Goal: Task Accomplishment & Management: Manage account settings

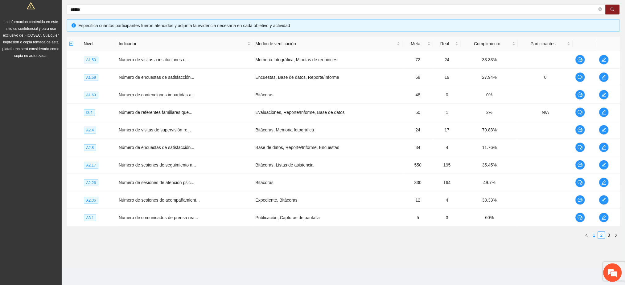
click at [593, 236] on link "1" at bounding box center [593, 235] width 7 height 7
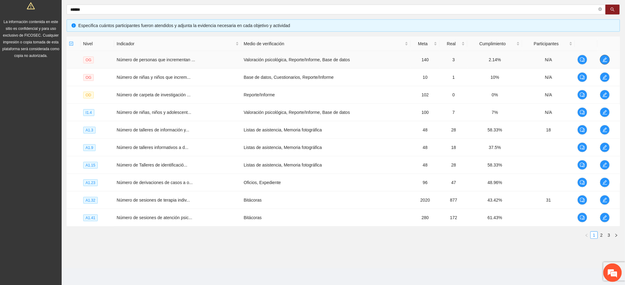
click at [602, 59] on icon "edit" at bounding box center [604, 59] width 5 height 5
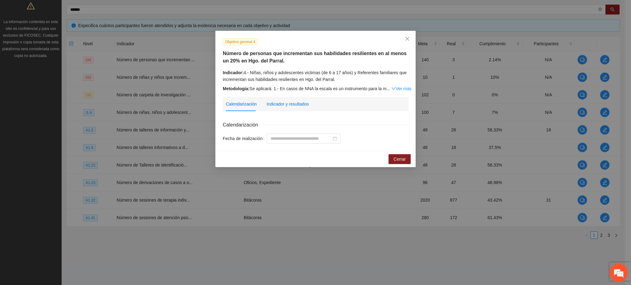
click at [285, 103] on div "Indicador y resultados" at bounding box center [288, 104] width 42 height 7
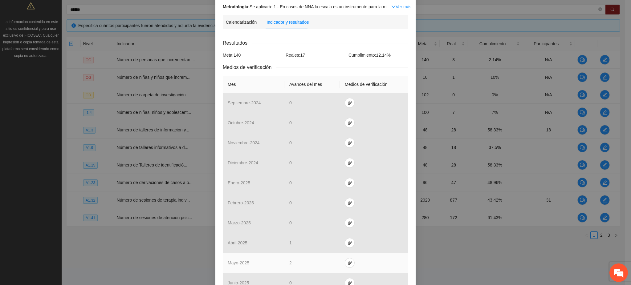
scroll to position [190, 0]
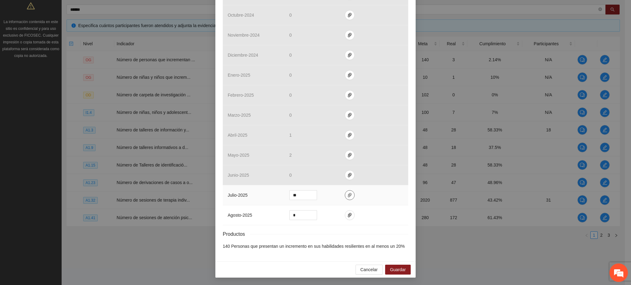
click at [345, 195] on span "paper-clip" at bounding box center [349, 195] width 9 height 5
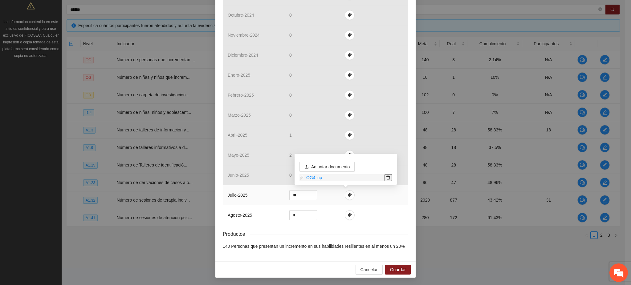
click at [390, 176] on icon "delete" at bounding box center [388, 178] width 4 height 4
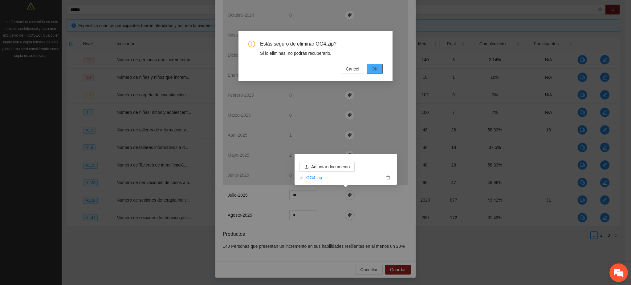
click at [374, 69] on span "OK" at bounding box center [375, 69] width 6 height 7
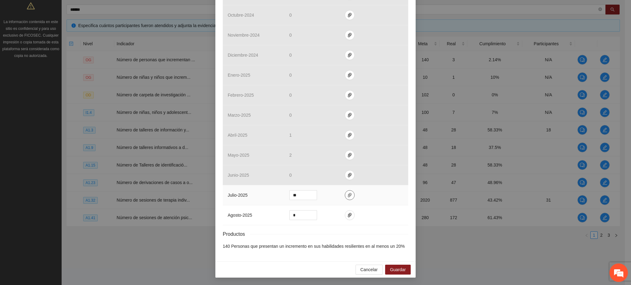
click at [347, 196] on icon "paper-clip" at bounding box center [349, 195] width 5 height 5
click at [340, 175] on span "Adjuntar documento" at bounding box center [330, 176] width 39 height 7
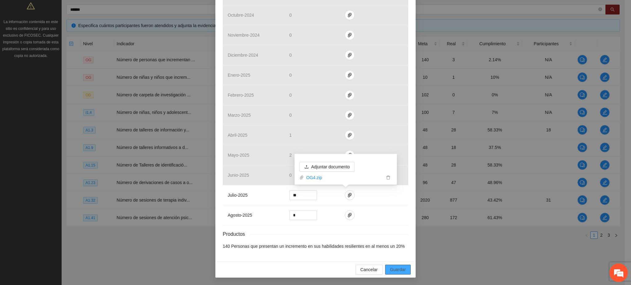
click at [393, 270] on span "Guardar" at bounding box center [398, 270] width 16 height 7
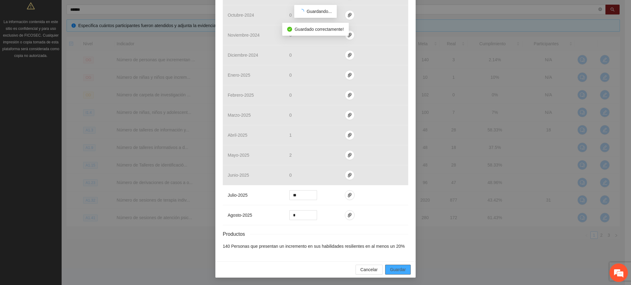
scroll to position [159, 0]
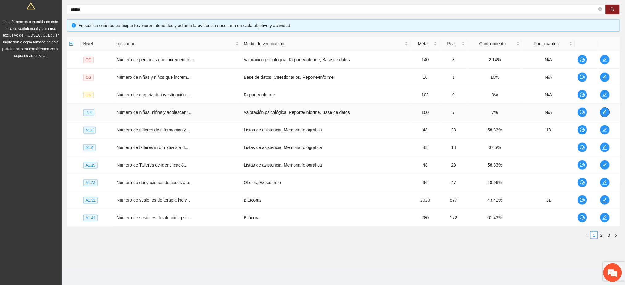
click at [605, 114] on icon "edit" at bounding box center [605, 112] width 4 height 4
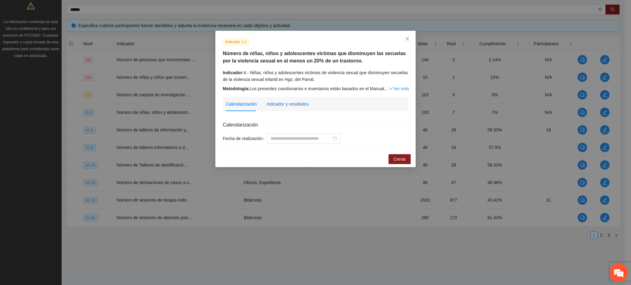
click at [282, 103] on div "Indicador y resultados" at bounding box center [288, 104] width 42 height 7
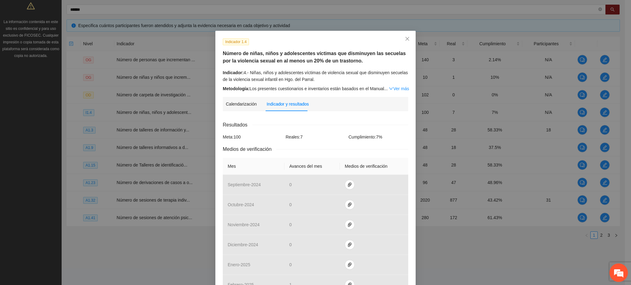
scroll to position [197, 0]
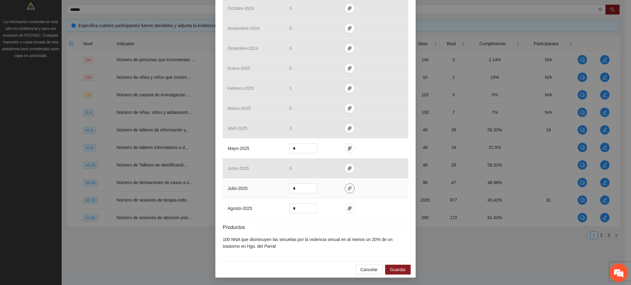
click at [347, 190] on icon "paper-clip" at bounding box center [349, 188] width 5 height 5
click at [318, 170] on span "Adjuntar documento" at bounding box center [330, 169] width 39 height 7
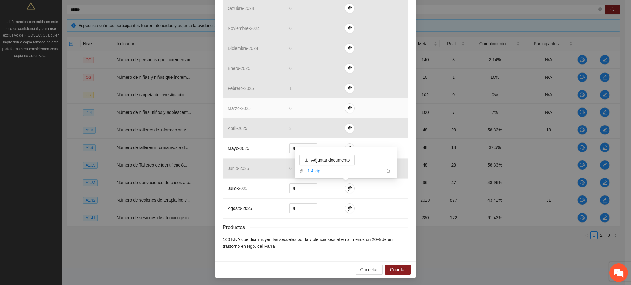
click at [284, 107] on td "0" at bounding box center [311, 109] width 55 height 20
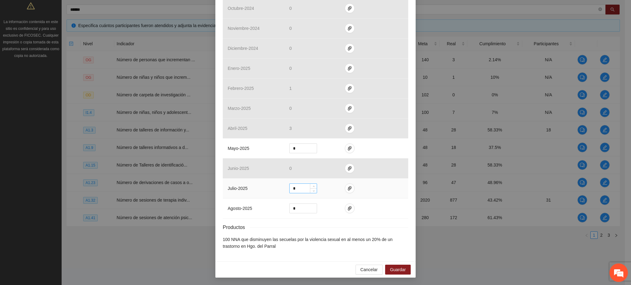
click at [303, 190] on input "*" at bounding box center [303, 188] width 27 height 9
drag, startPoint x: 301, startPoint y: 189, endPoint x: 285, endPoint y: 192, distance: 16.2
click at [285, 192] on td "*" at bounding box center [311, 189] width 55 height 20
type input "*"
click at [348, 190] on icon "paper-clip" at bounding box center [350, 188] width 4 height 4
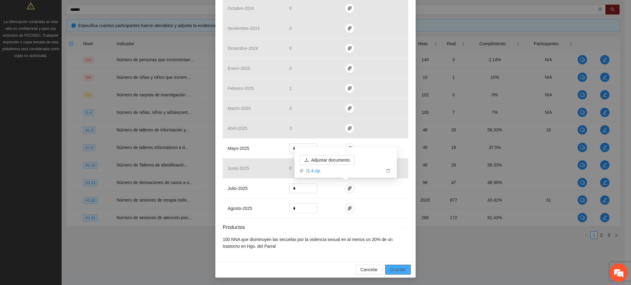
click at [397, 269] on span "Guardar" at bounding box center [398, 270] width 16 height 7
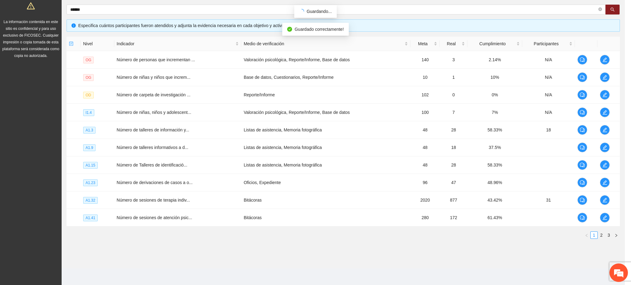
scroll to position [166, 0]
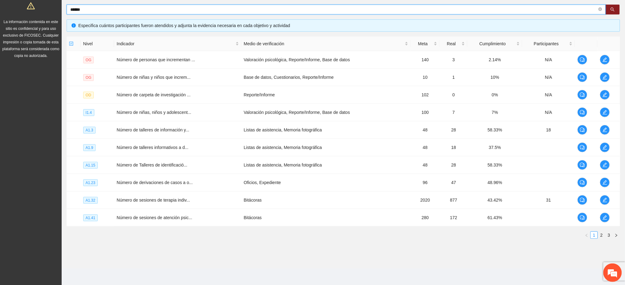
drag, startPoint x: 89, startPoint y: 9, endPoint x: 44, endPoint y: 9, distance: 45.0
click at [44, 9] on section "Solicitudes Proyectos Activos Concluidos Usuarios Perfil de implementadora La i…" at bounding box center [312, 84] width 625 height 403
type input "*****"
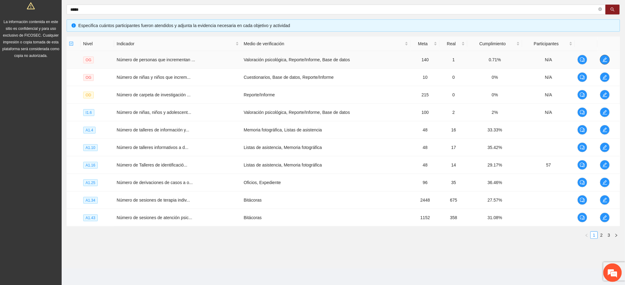
click at [603, 61] on icon "edit" at bounding box center [604, 59] width 5 height 5
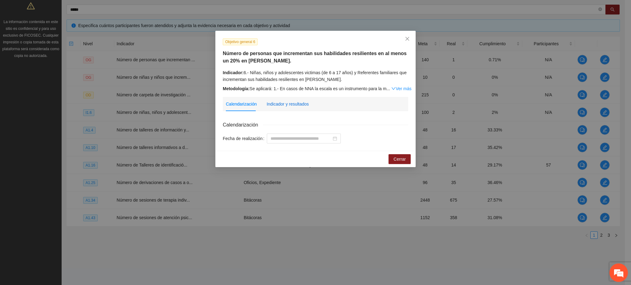
click at [277, 103] on div "Indicador y resultados" at bounding box center [288, 104] width 42 height 7
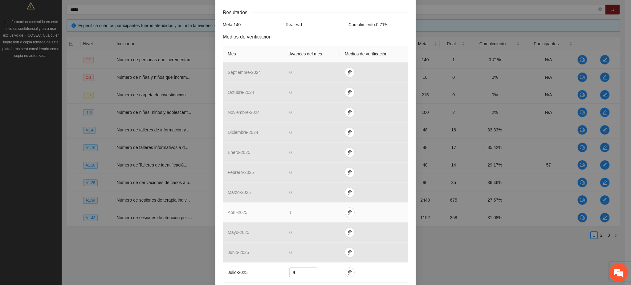
scroll to position [190, 0]
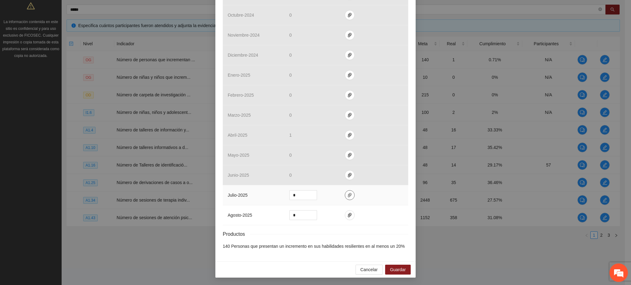
click at [346, 199] on button "button" at bounding box center [350, 195] width 10 height 10
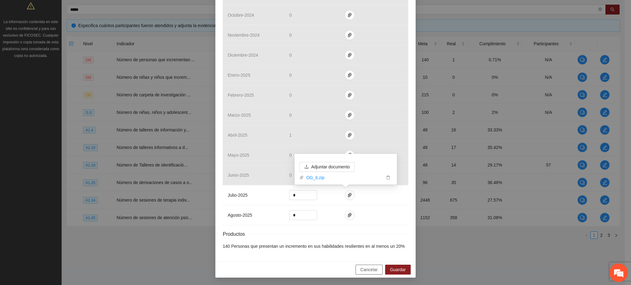
click at [372, 269] on span "Cancelar" at bounding box center [369, 270] width 17 height 7
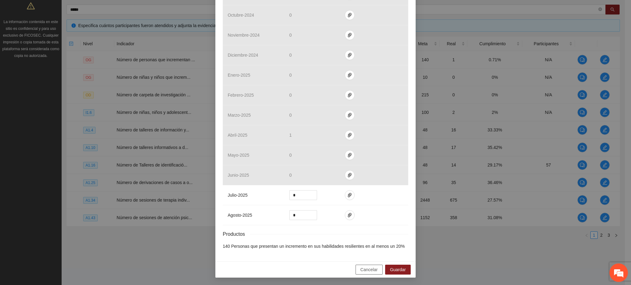
scroll to position [159, 0]
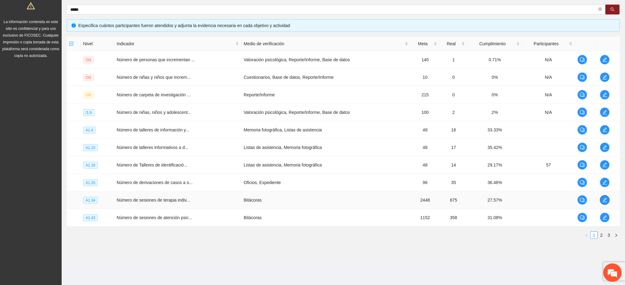
click at [604, 202] on icon "edit" at bounding box center [604, 200] width 5 height 5
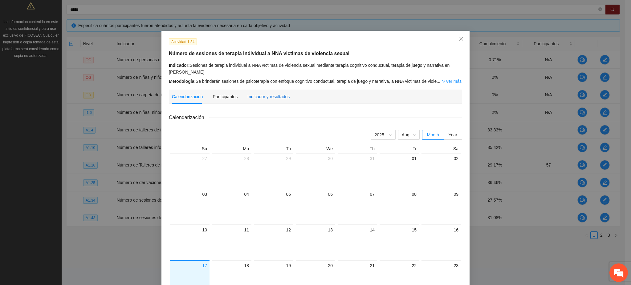
click at [277, 96] on div "Indicador y resultados" at bounding box center [268, 96] width 42 height 7
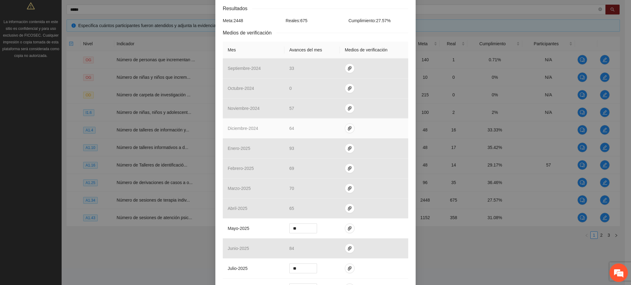
scroll to position [183, 0]
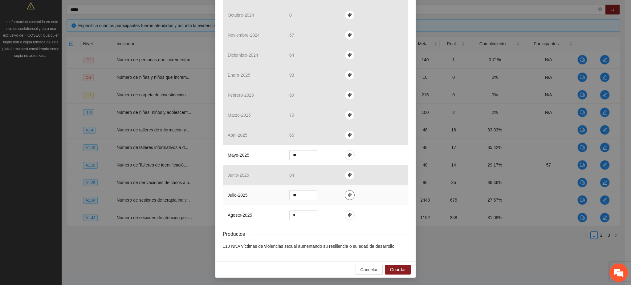
click at [347, 195] on icon "paper-clip" at bounding box center [349, 195] width 5 height 5
click at [375, 271] on button "Cancelar" at bounding box center [369, 270] width 27 height 10
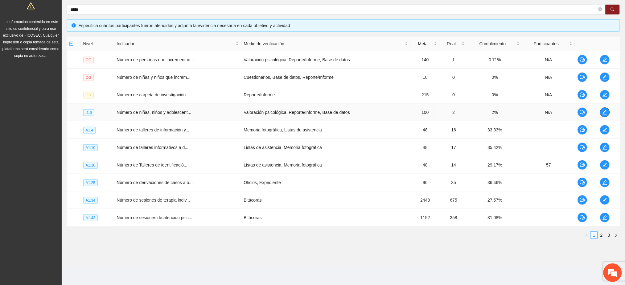
click at [604, 110] on icon "edit" at bounding box center [604, 112] width 5 height 5
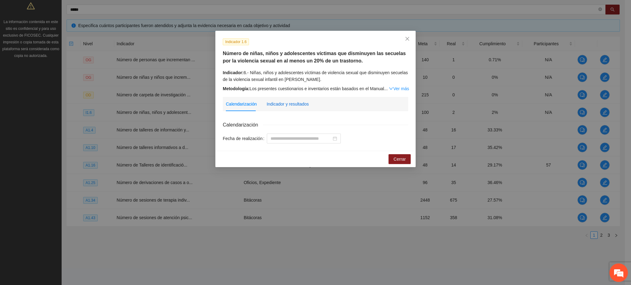
click at [300, 103] on div "Indicador y resultados" at bounding box center [288, 104] width 42 height 7
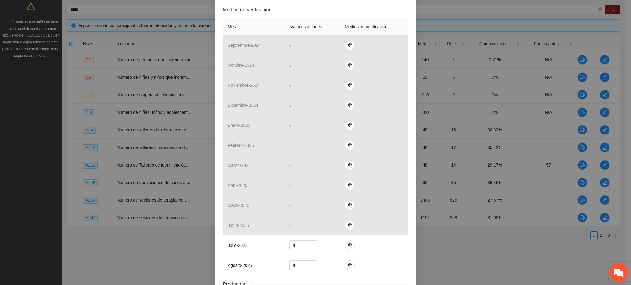
scroll to position [197, 0]
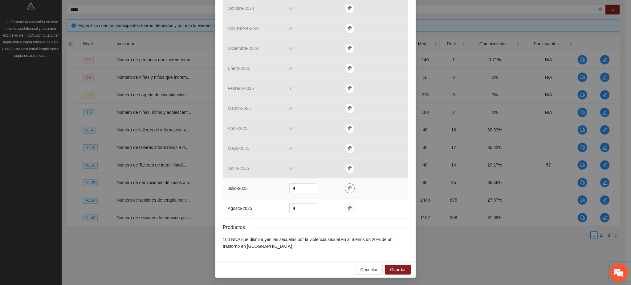
click at [348, 188] on icon "paper-clip" at bounding box center [350, 188] width 4 height 4
click at [361, 269] on span "Cancelar" at bounding box center [369, 270] width 17 height 7
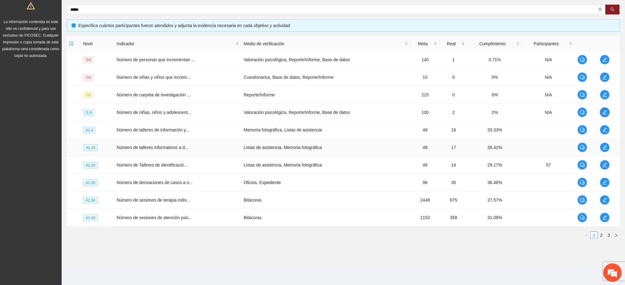
scroll to position [0, 0]
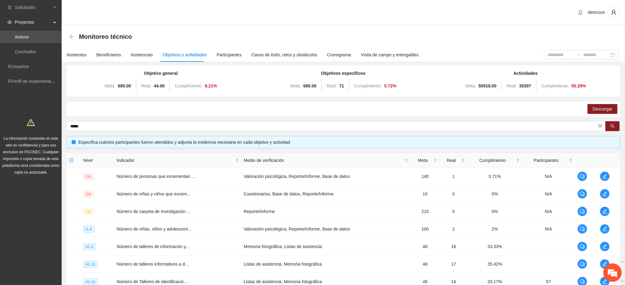
click at [72, 36] on icon "arrow-left" at bounding box center [71, 36] width 5 height 5
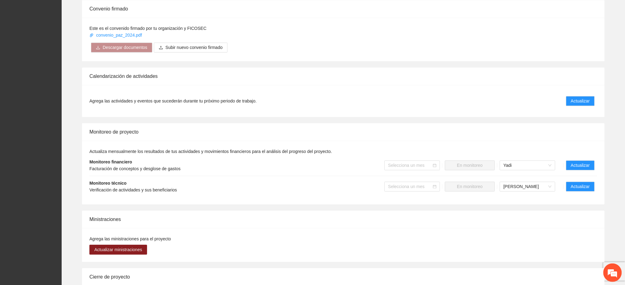
scroll to position [452, 0]
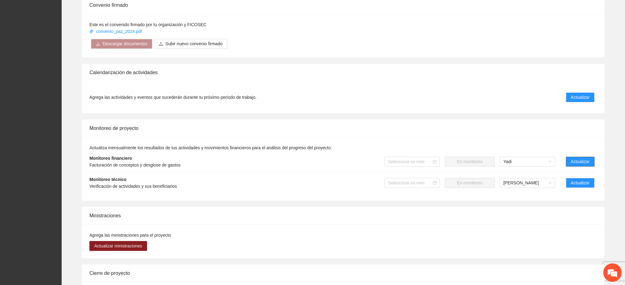
click at [590, 157] on button "Actualizar" at bounding box center [580, 162] width 29 height 10
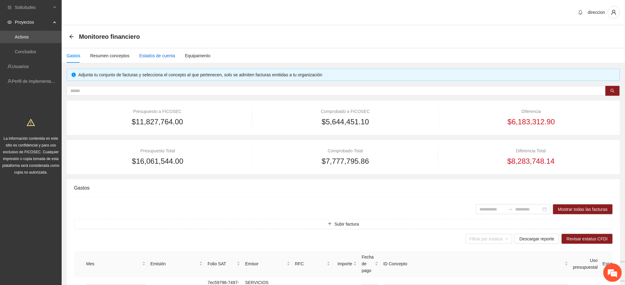
click at [139, 55] on div "Estados de cuenta" at bounding box center [157, 55] width 36 height 7
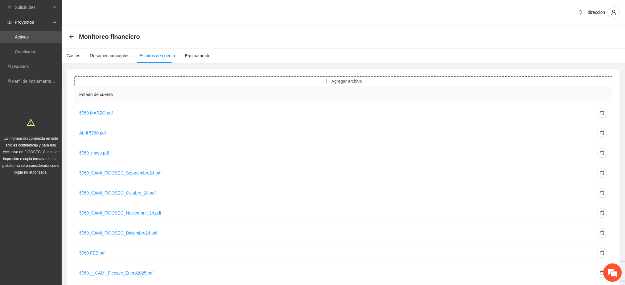
click at [345, 79] on span "Agregar archivo" at bounding box center [346, 81] width 31 height 7
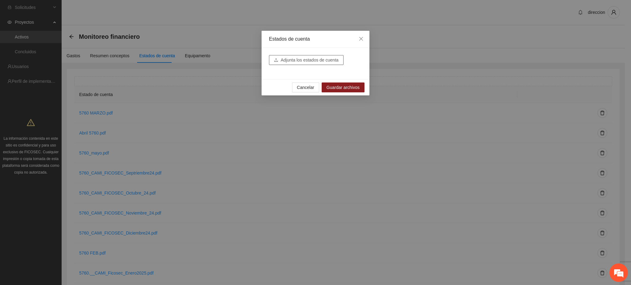
click at [293, 61] on span "Adjunta los estados de cuenta" at bounding box center [310, 60] width 58 height 7
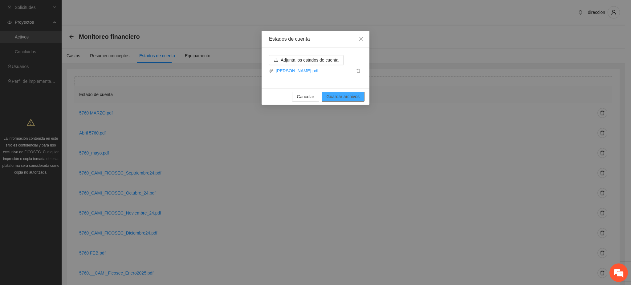
click at [336, 96] on span "Guardar archivos" at bounding box center [343, 96] width 33 height 7
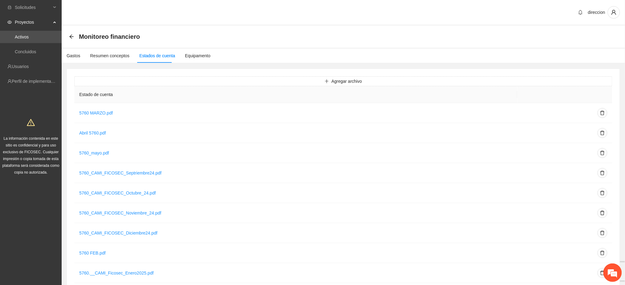
click at [80, 54] on div "Gastos Resumen conceptos Estados de cuenta Equipamento" at bounding box center [136, 56] width 149 height 14
click at [72, 57] on div "Gastos" at bounding box center [74, 55] width 14 height 7
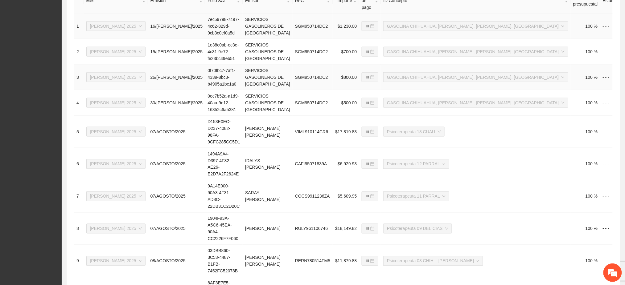
scroll to position [265, 0]
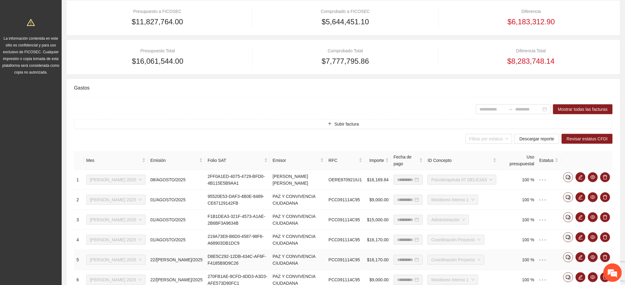
scroll to position [0, 0]
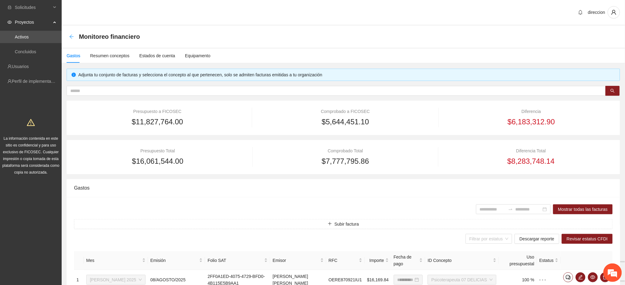
click at [69, 36] on icon "arrow-left" at bounding box center [71, 36] width 5 height 5
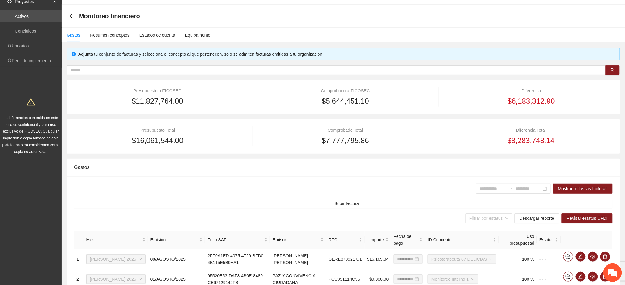
scroll to position [19, 0]
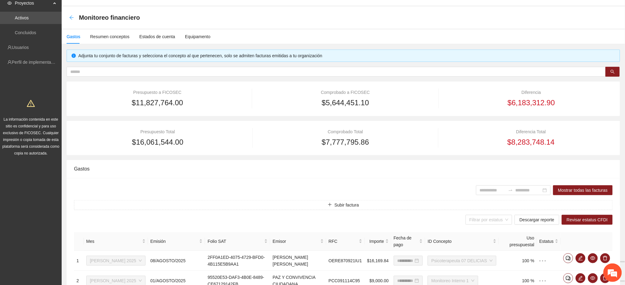
click at [71, 15] on icon "arrow-left" at bounding box center [71, 17] width 5 height 5
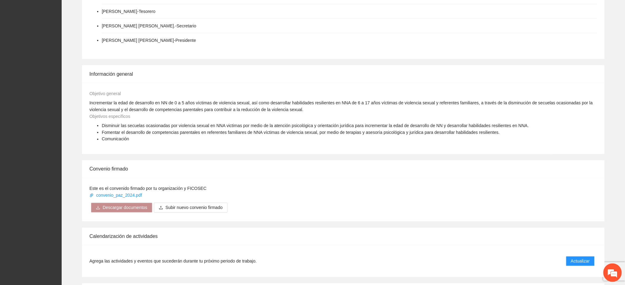
scroll to position [493, 0]
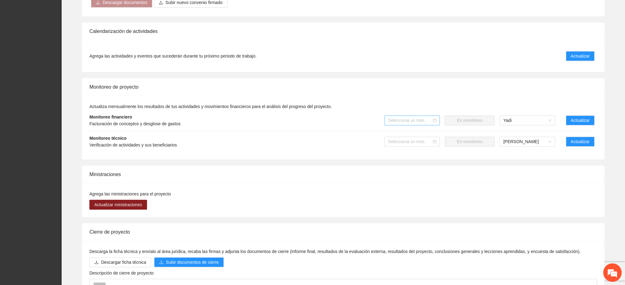
click at [436, 116] on div "Selecciona un mes" at bounding box center [411, 121] width 55 height 10
click at [402, 186] on div "[DATE]" at bounding box center [413, 185] width 48 height 7
click at [479, 117] on button "Mandar a monitoreo" at bounding box center [470, 121] width 50 height 10
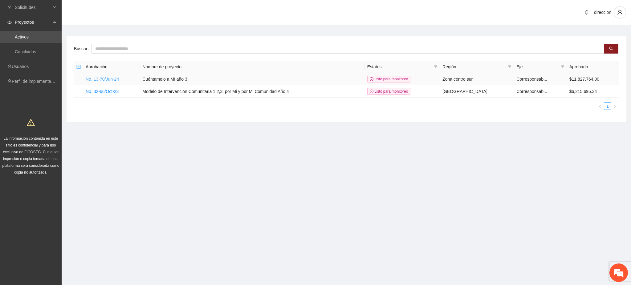
click at [109, 79] on link "No. 13-70/Jun-24" at bounding box center [102, 79] width 33 height 5
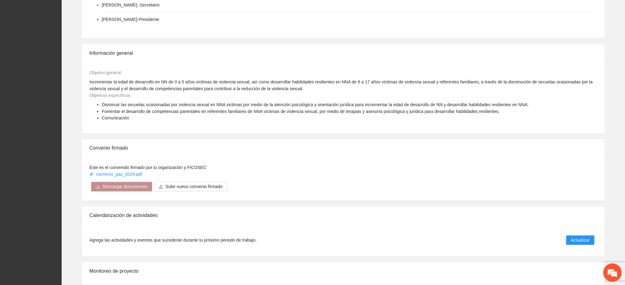
scroll to position [411, 0]
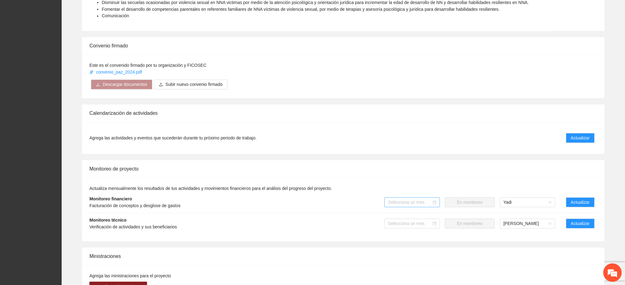
click at [409, 198] on input "search" at bounding box center [410, 202] width 44 height 9
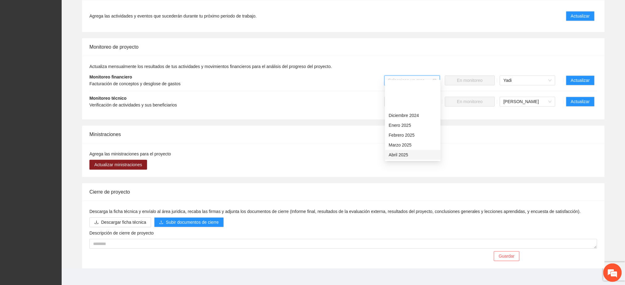
scroll to position [39, 0]
click at [400, 146] on div "[DATE]" at bounding box center [413, 145] width 48 height 7
click at [474, 77] on span "Mandar a monitoreo" at bounding box center [469, 80] width 39 height 7
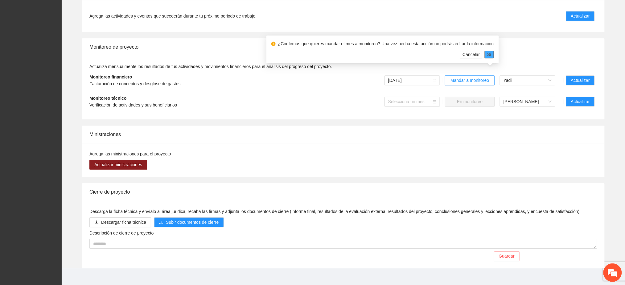
click at [487, 56] on span "Sí" at bounding box center [489, 54] width 4 height 7
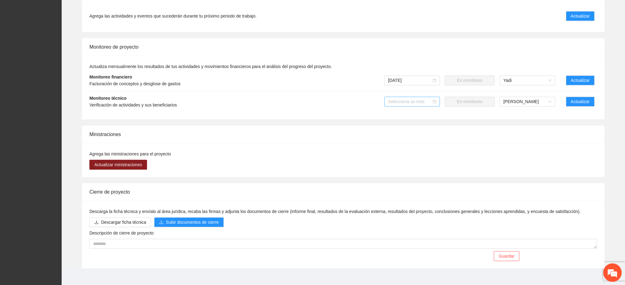
click at [431, 97] on input "search" at bounding box center [410, 101] width 44 height 9
click at [408, 167] on div "[DATE]" at bounding box center [413, 166] width 48 height 7
click at [573, 98] on span "Actualizar" at bounding box center [580, 101] width 19 height 7
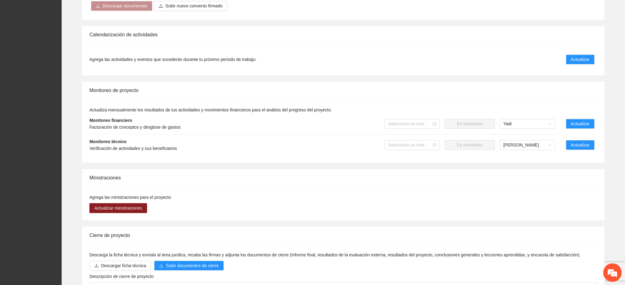
scroll to position [493, 0]
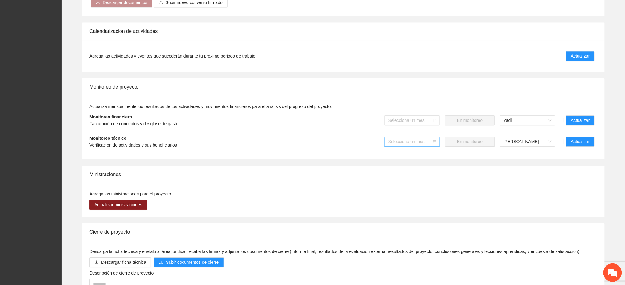
click at [403, 137] on input "search" at bounding box center [410, 141] width 44 height 9
click at [398, 207] on div "[DATE]" at bounding box center [413, 206] width 48 height 7
click at [458, 138] on button "Mandar a monitoreo" at bounding box center [470, 142] width 50 height 10
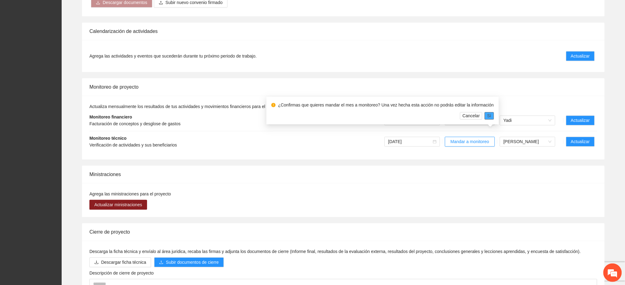
click at [488, 116] on button "Sí" at bounding box center [488, 115] width 9 height 7
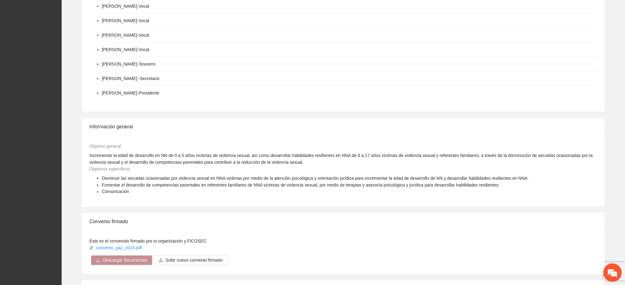
scroll to position [123, 0]
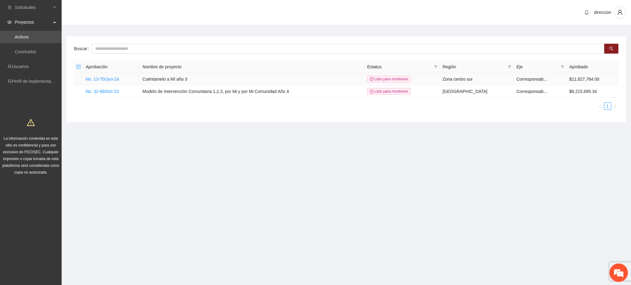
click at [111, 83] on td "No. 13-70/Jun-24" at bounding box center [111, 79] width 57 height 12
click at [112, 80] on link "No. 13-70/Jun-24" at bounding box center [102, 79] width 33 height 5
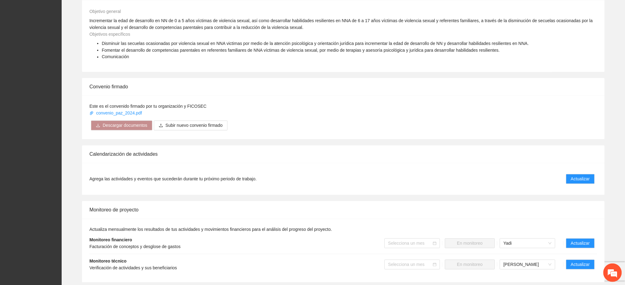
scroll to position [533, 0]
